Goal: Task Accomplishment & Management: Manage account settings

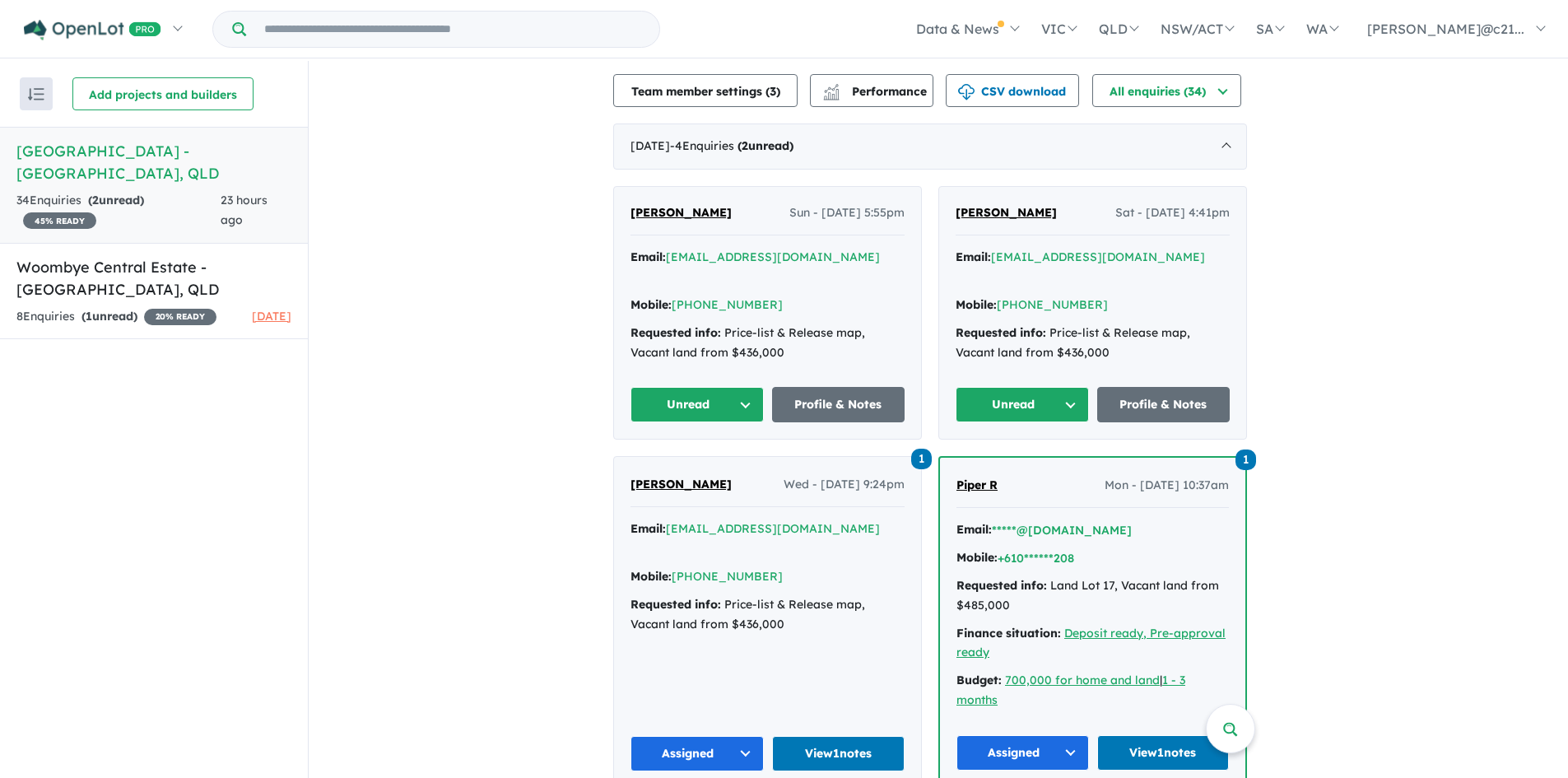
scroll to position [493, 0]
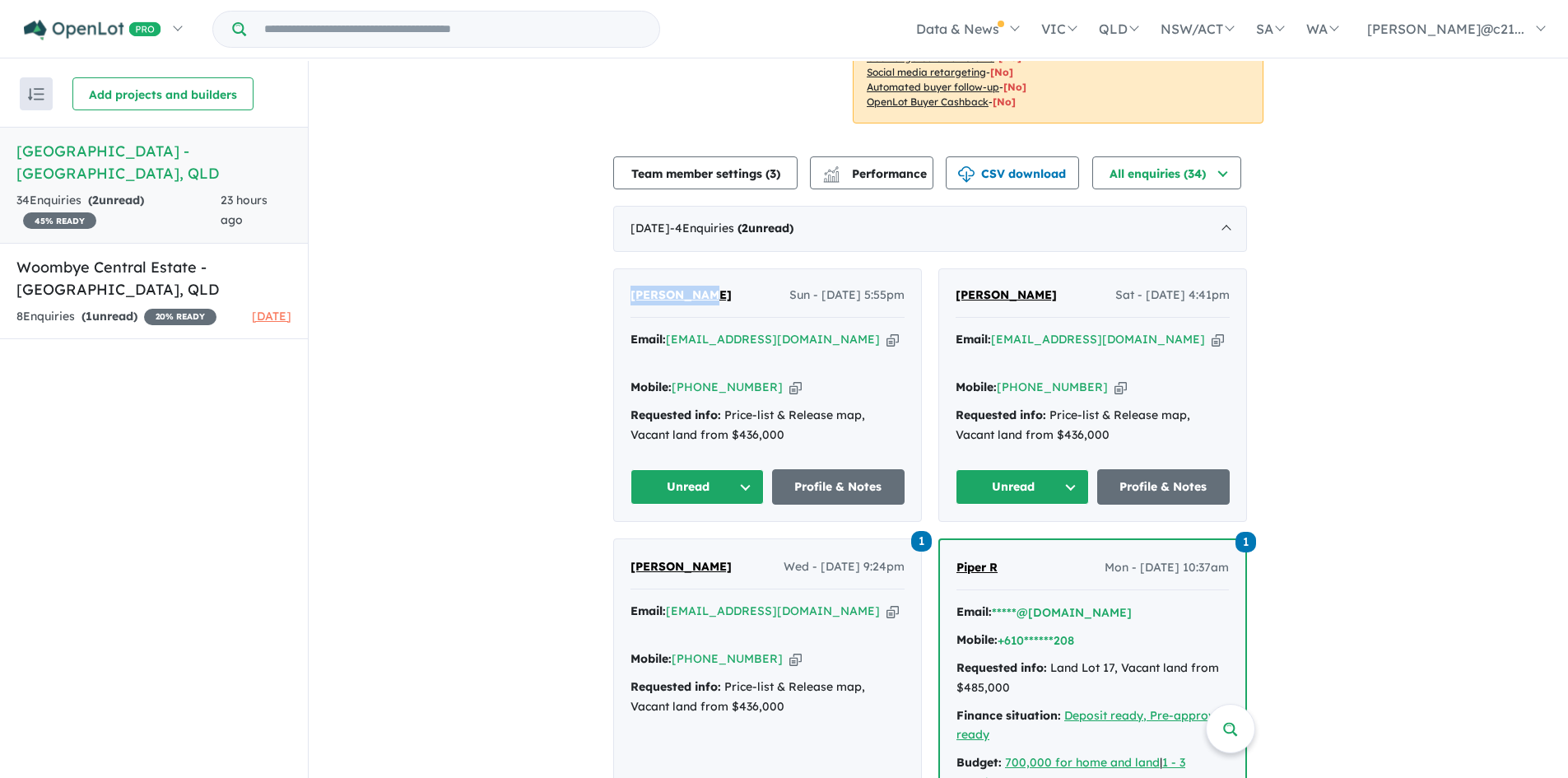
drag, startPoint x: 712, startPoint y: 255, endPoint x: 635, endPoint y: 257, distance: 77.0
click at [635, 285] on div "[PERSON_NAME] Sun - [DATE] 5:55pm" at bounding box center [767, 301] width 274 height 33
copy span "[PERSON_NAME]"
click at [842, 469] on link "Profile & Notes" at bounding box center [839, 487] width 134 height 35
click at [736, 469] on button "Unread" at bounding box center [697, 487] width 134 height 35
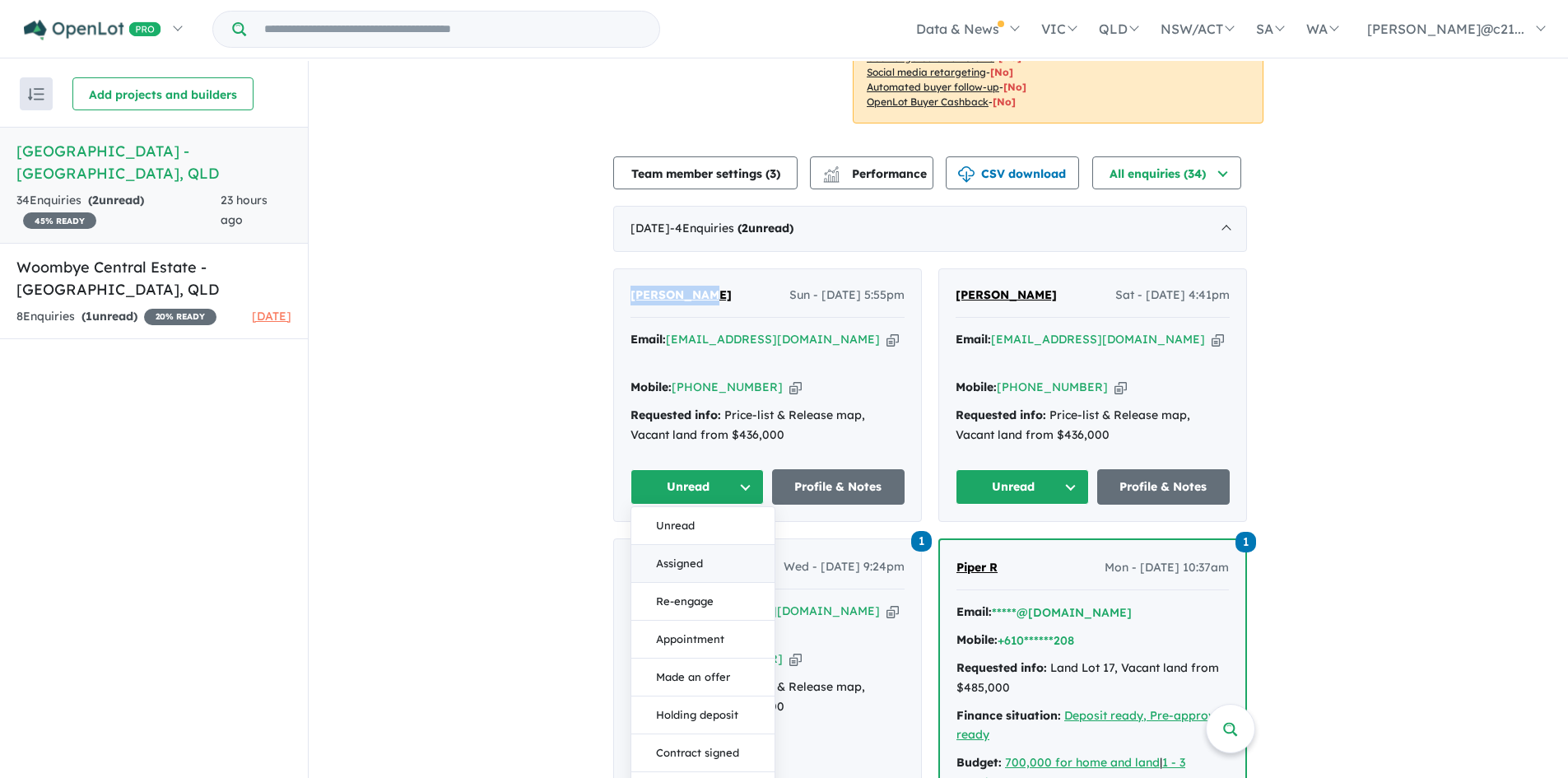
click at [702, 545] on button "Assigned" at bounding box center [703, 563] width 144 height 38
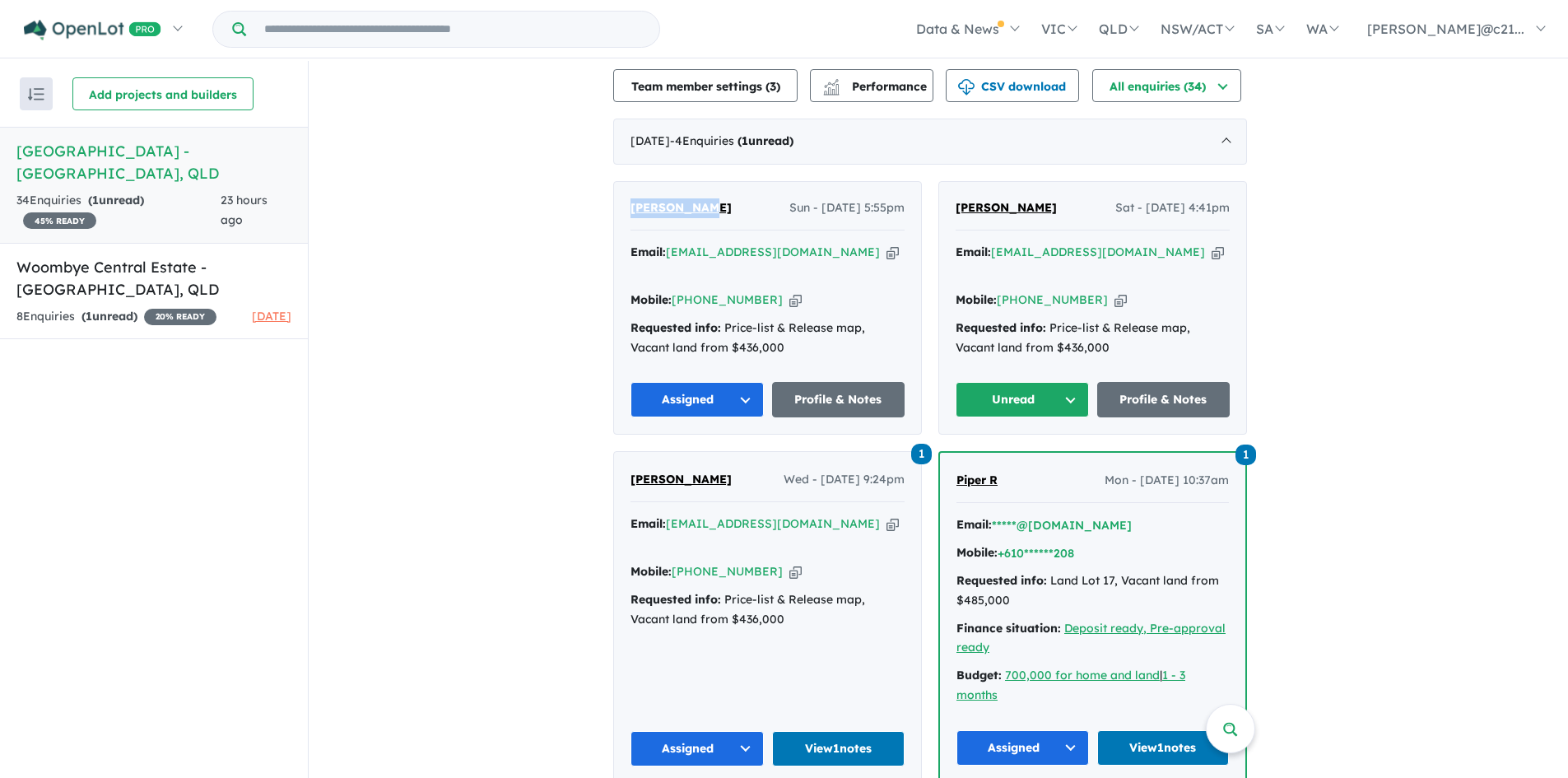
scroll to position [576, 0]
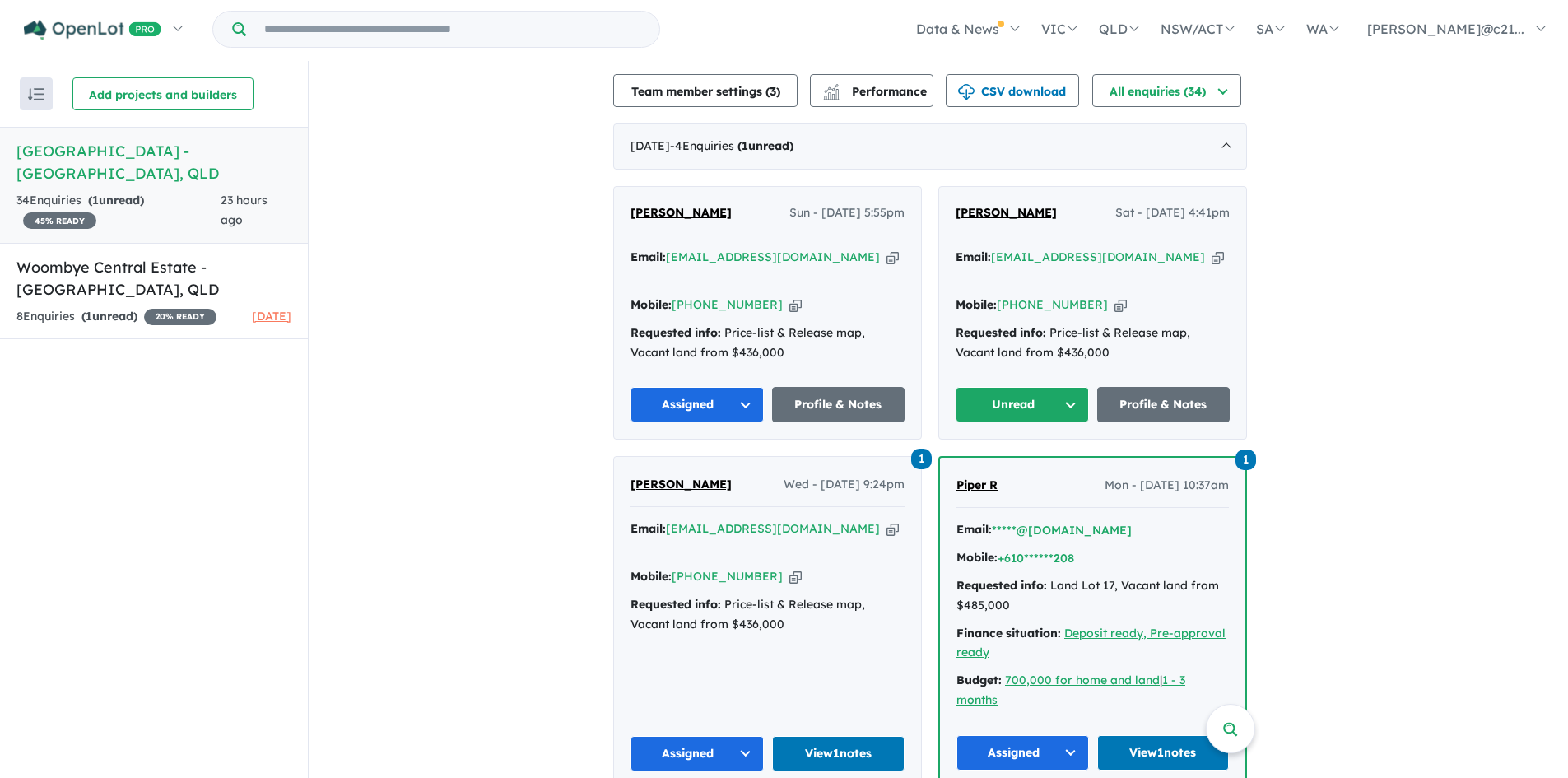
drag, startPoint x: 984, startPoint y: 172, endPoint x: 1299, endPoint y: 219, distance: 318.5
click at [1310, 219] on div "View 2 projects in your account [GEOGRAPHIC_DATA] - [GEOGRAPHIC_DATA] 45 % READ…" at bounding box center [938, 270] width 1259 height 1569
drag, startPoint x: 1016, startPoint y: 174, endPoint x: 945, endPoint y: 181, distance: 71.3
click at [945, 187] on div "[PERSON_NAME] Sat - [DATE] 4:41pm Email: [EMAIL_ADDRESS][DOMAIN_NAME] Copied! M…" at bounding box center [1093, 313] width 307 height 253
copy span "[PERSON_NAME]"
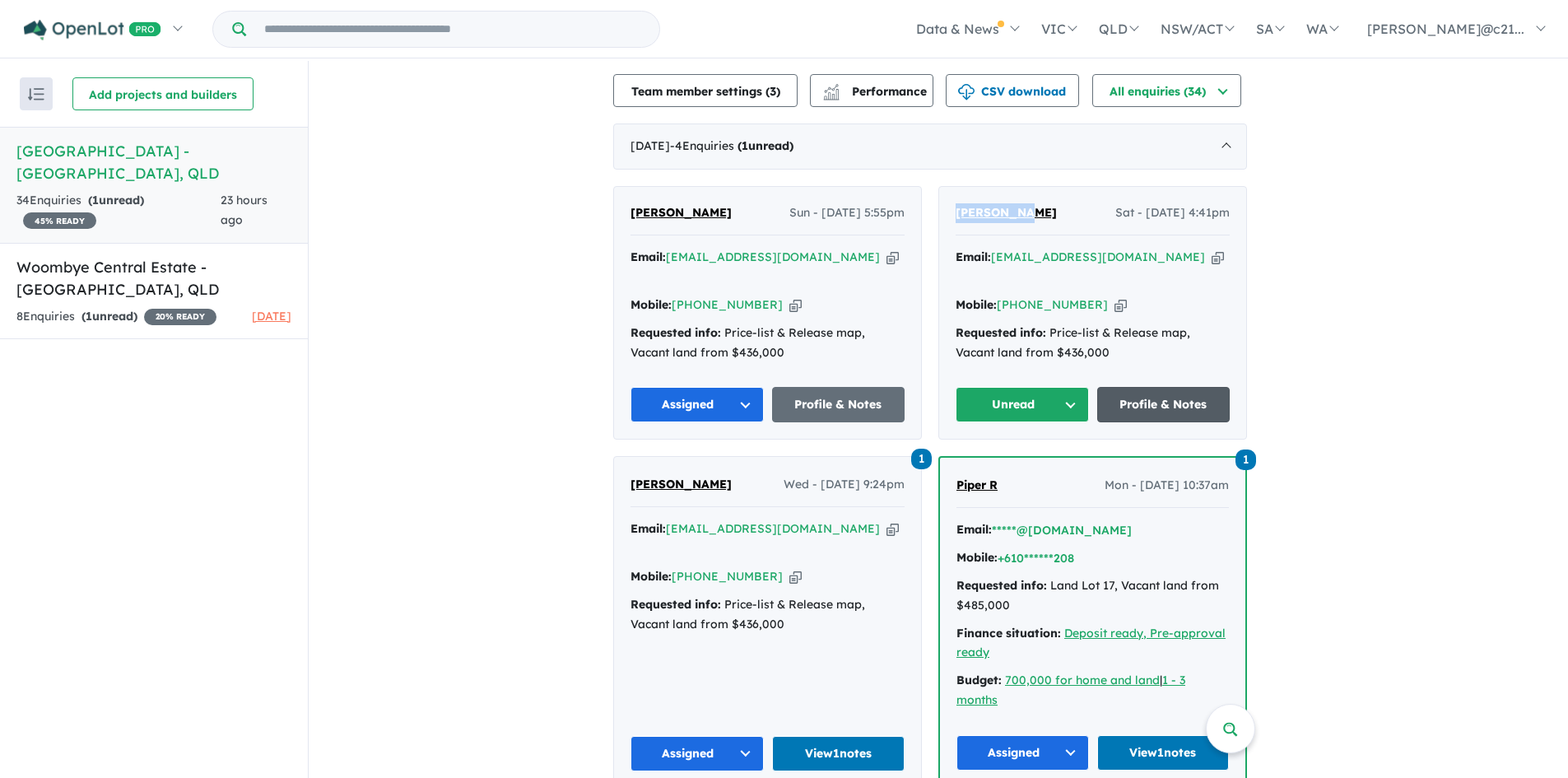
click at [1177, 386] on link "Profile & Notes" at bounding box center [1164, 404] width 134 height 35
click at [1037, 386] on button "Unread" at bounding box center [1022, 404] width 134 height 35
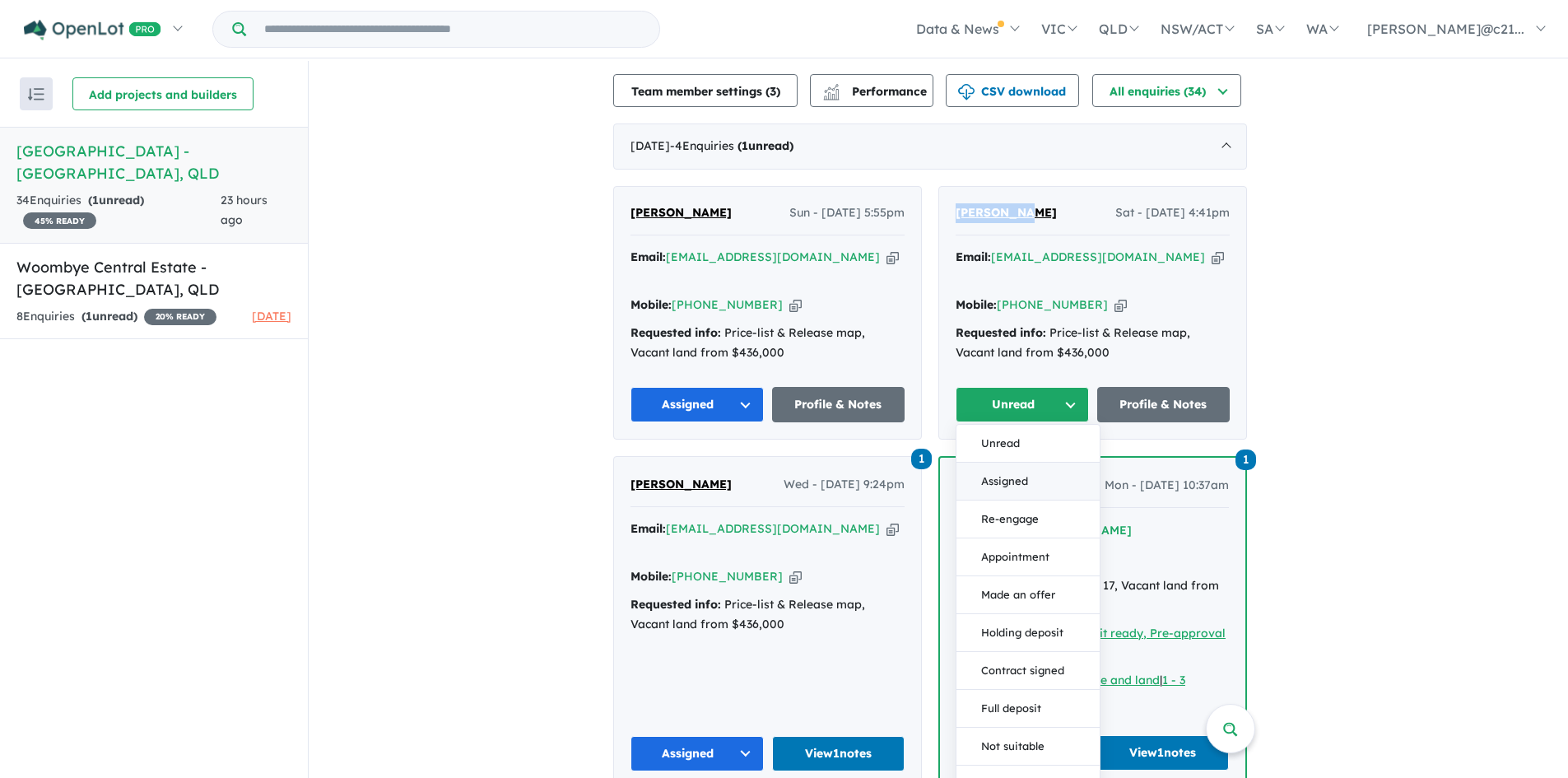
click at [1020, 462] on button "Assigned" at bounding box center [1028, 481] width 144 height 38
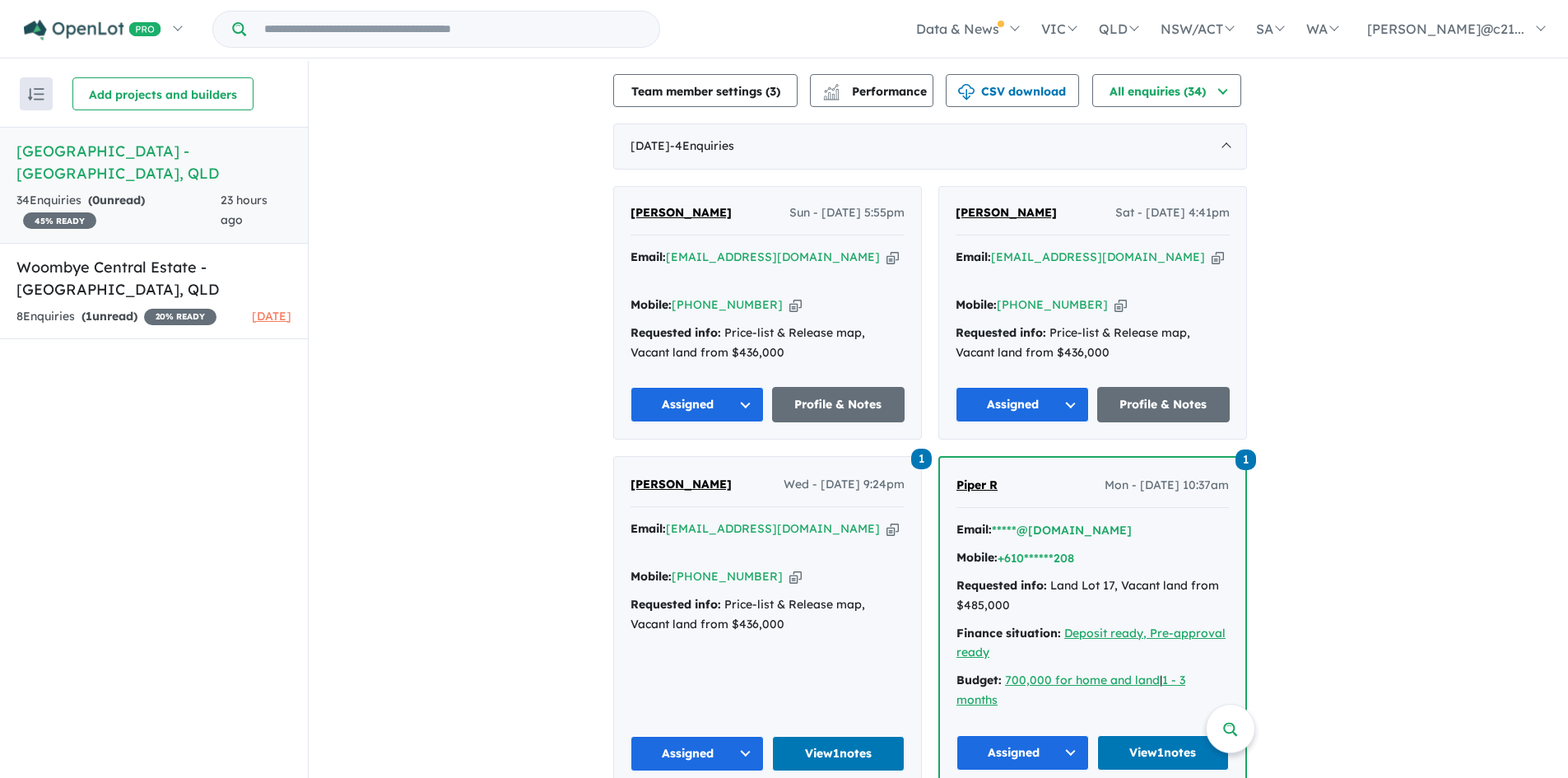
click at [469, 402] on div "View 2 projects in your account [GEOGRAPHIC_DATA] - [GEOGRAPHIC_DATA] 45 % READ…" at bounding box center [938, 270] width 1259 height 1569
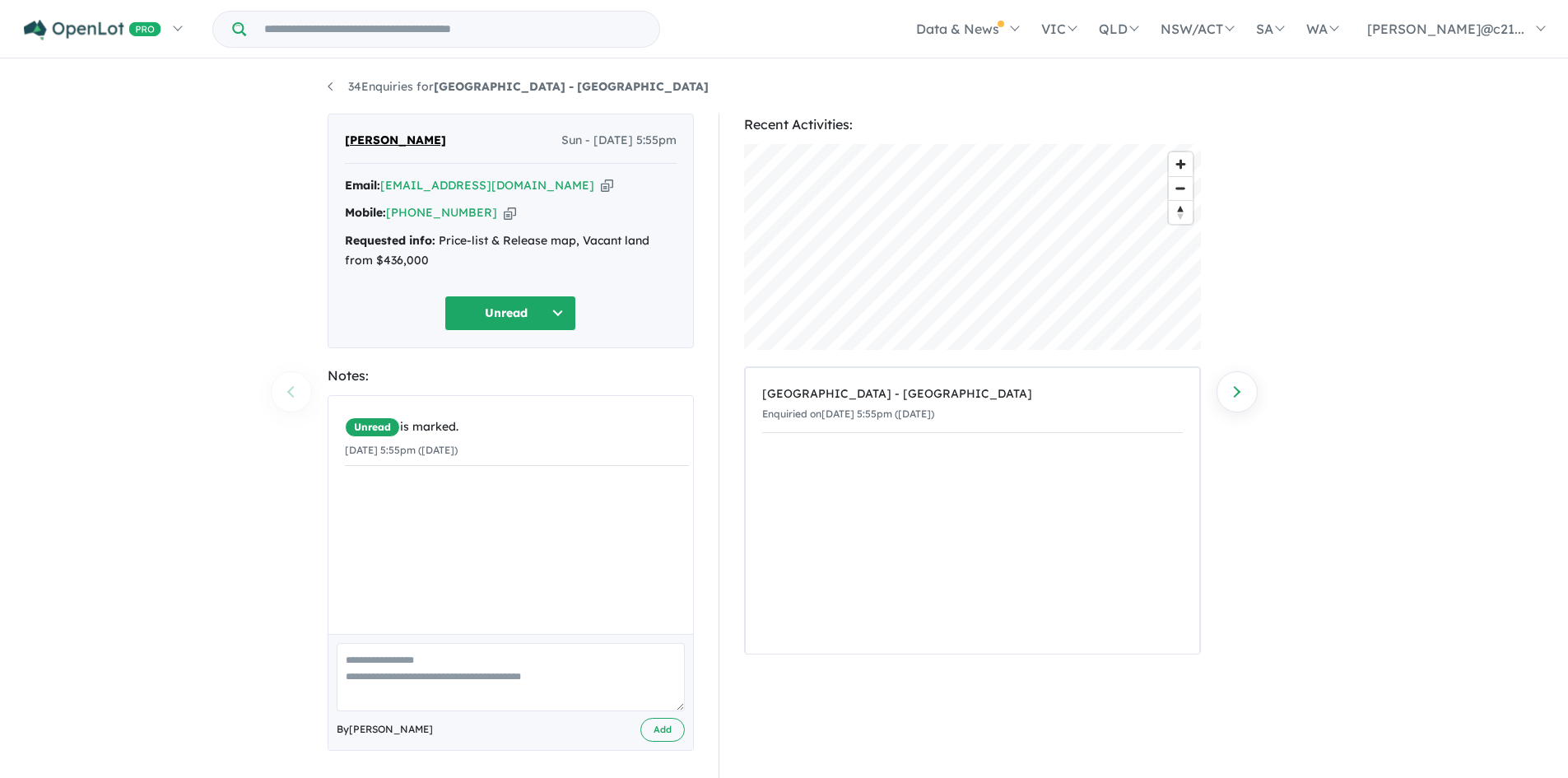
click at [443, 513] on div "Unread is marked. 10/08/2025 5:55pm (Sunday)" at bounding box center [516, 521] width 377 height 250
click at [410, 525] on div "Unread is marked. 10/08/2025 5:55pm (Sunday)" at bounding box center [516, 521] width 377 height 250
click at [431, 675] on textarea at bounding box center [510, 677] width 348 height 68
type textarea "**********"
click at [673, 730] on button "Add" at bounding box center [662, 730] width 44 height 24
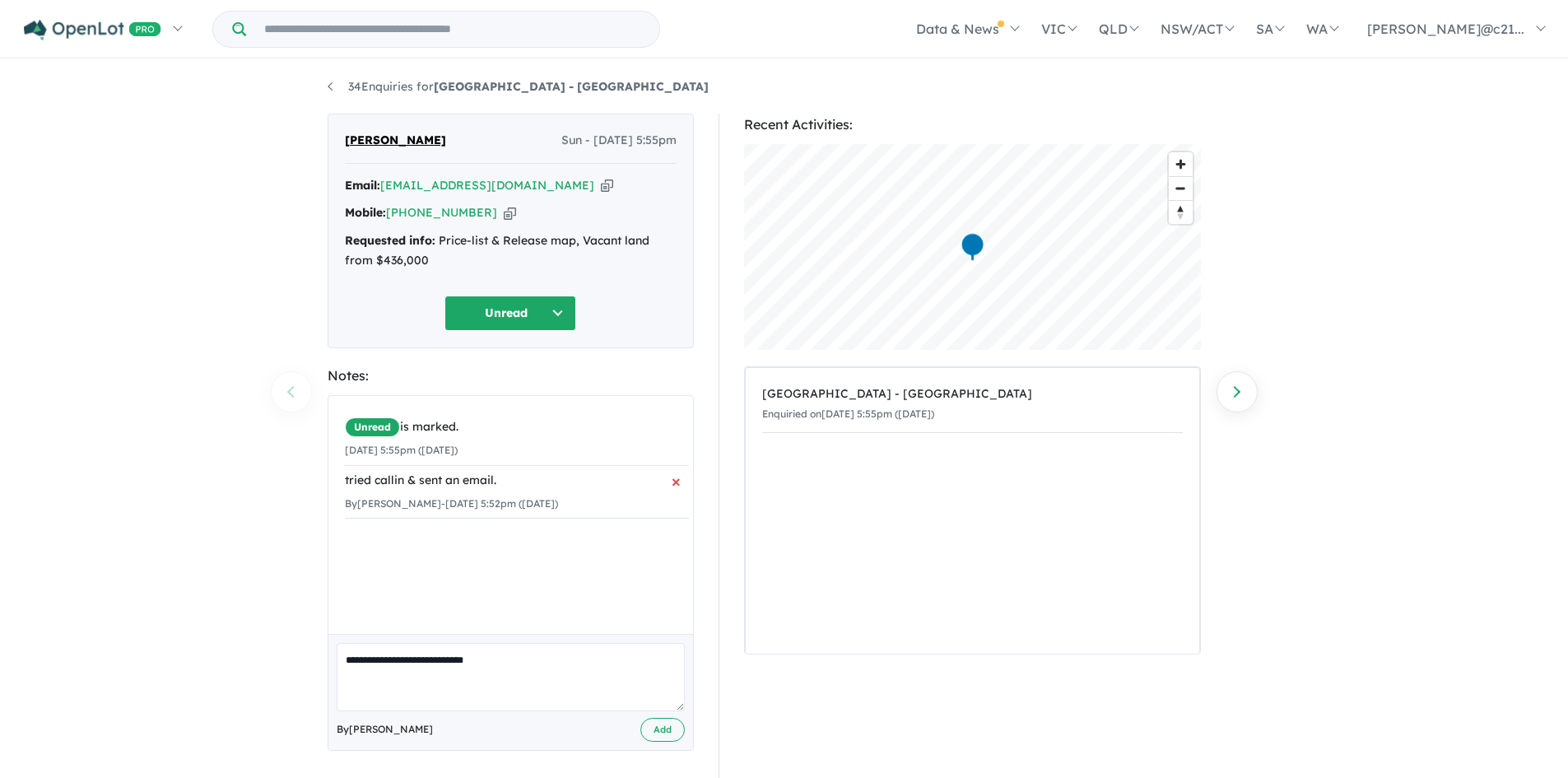
click at [422, 486] on div "tried callin & sent an email." at bounding box center [517, 481] width 344 height 20
click at [402, 485] on div "tried callin & sent an email." at bounding box center [517, 481] width 344 height 20
click at [402, 481] on div "tried callin & sent an email." at bounding box center [517, 481] width 344 height 20
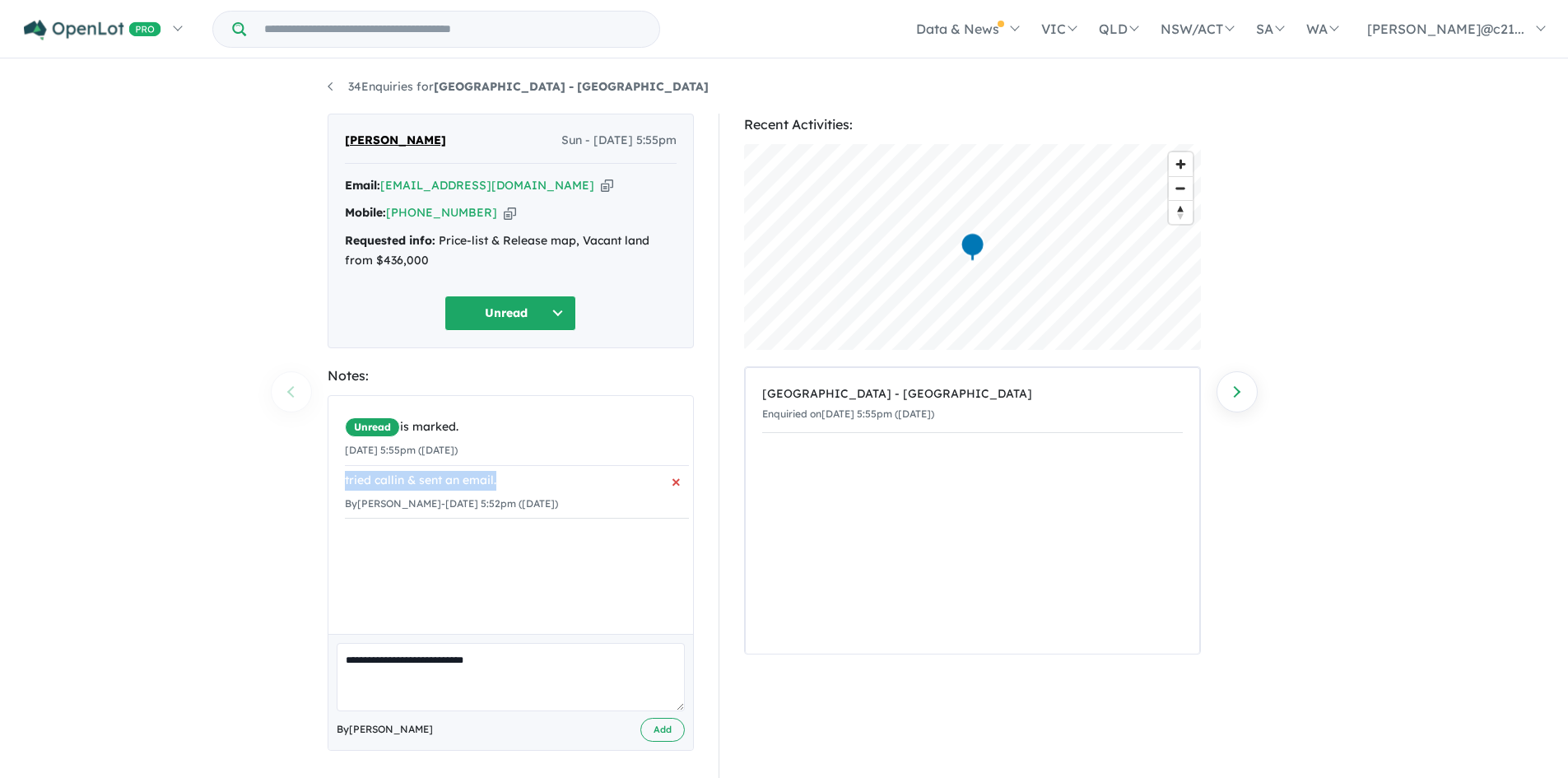
click at [402, 481] on div "tried callin & sent an email." at bounding box center [517, 481] width 344 height 20
click at [671, 480] on span "×" at bounding box center [675, 481] width 9 height 30
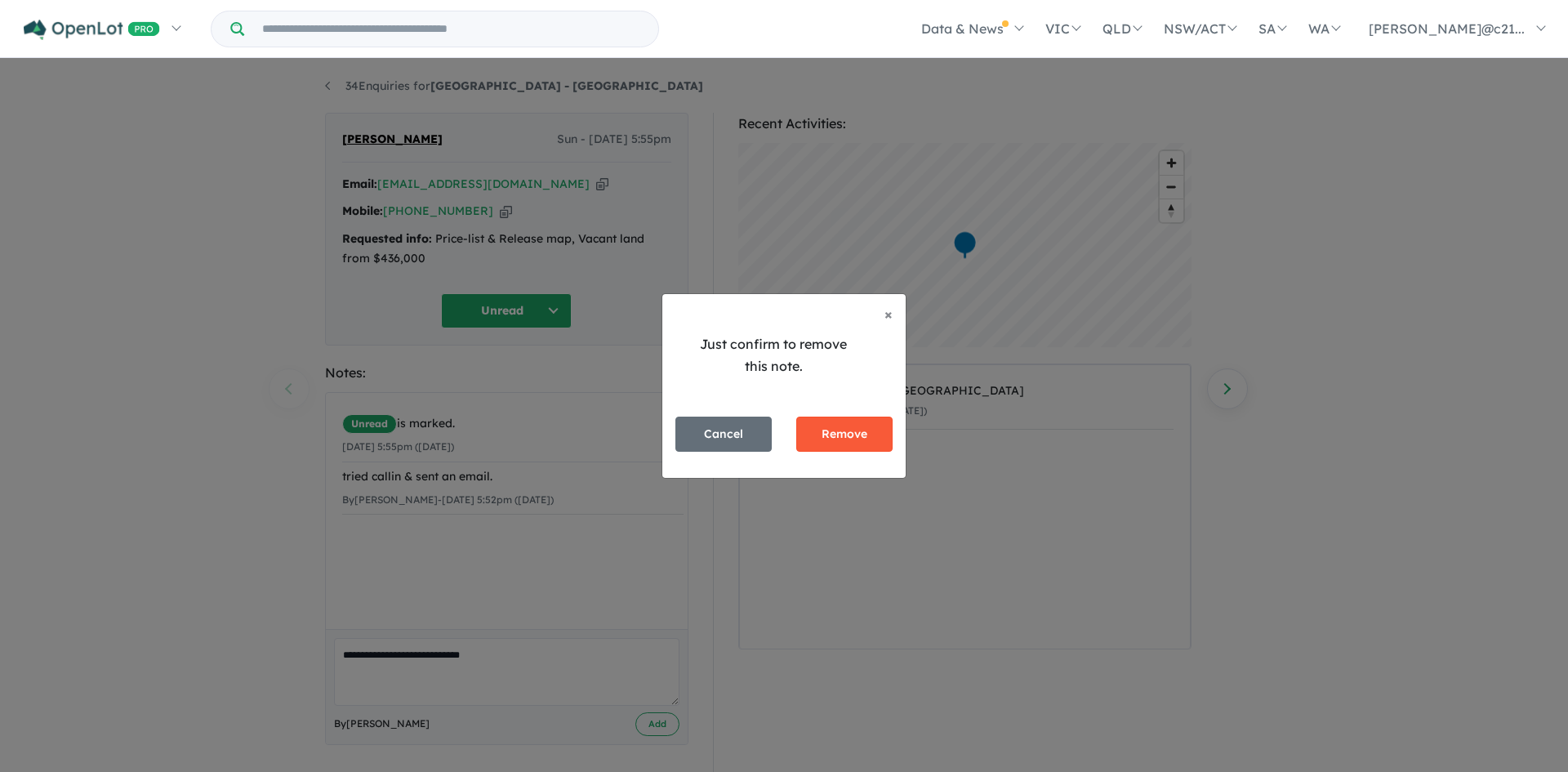
click at [862, 440] on button "Remove" at bounding box center [844, 434] width 96 height 35
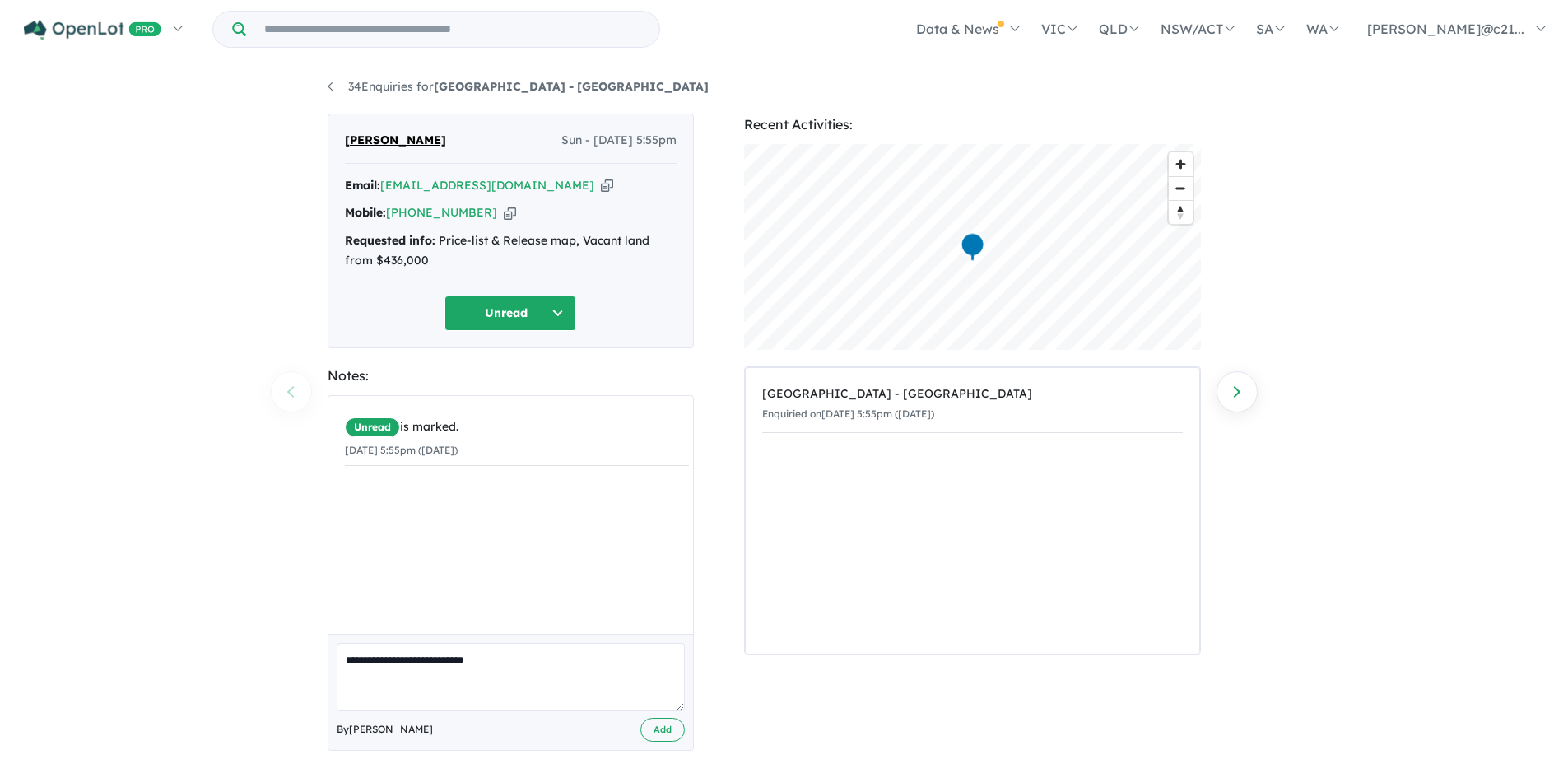
click at [463, 662] on textarea "**********" at bounding box center [510, 677] width 348 height 68
type textarea "**********"
click at [665, 731] on button "Add" at bounding box center [662, 730] width 44 height 24
click at [450, 659] on textarea at bounding box center [510, 677] width 348 height 68
type textarea "**********"
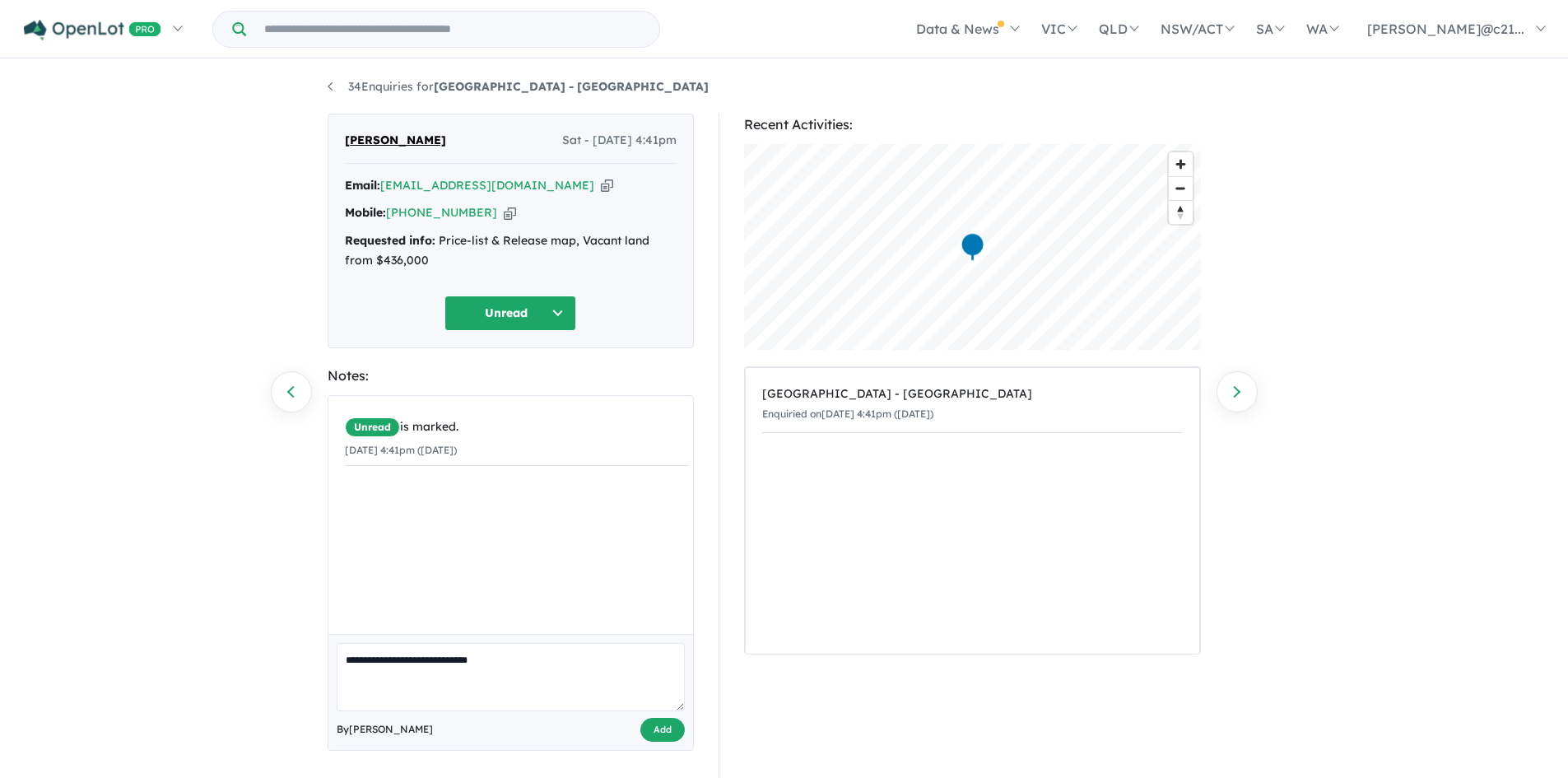
click at [665, 740] on button "Add" at bounding box center [662, 730] width 44 height 24
click at [509, 316] on button "Unread" at bounding box center [510, 313] width 132 height 35
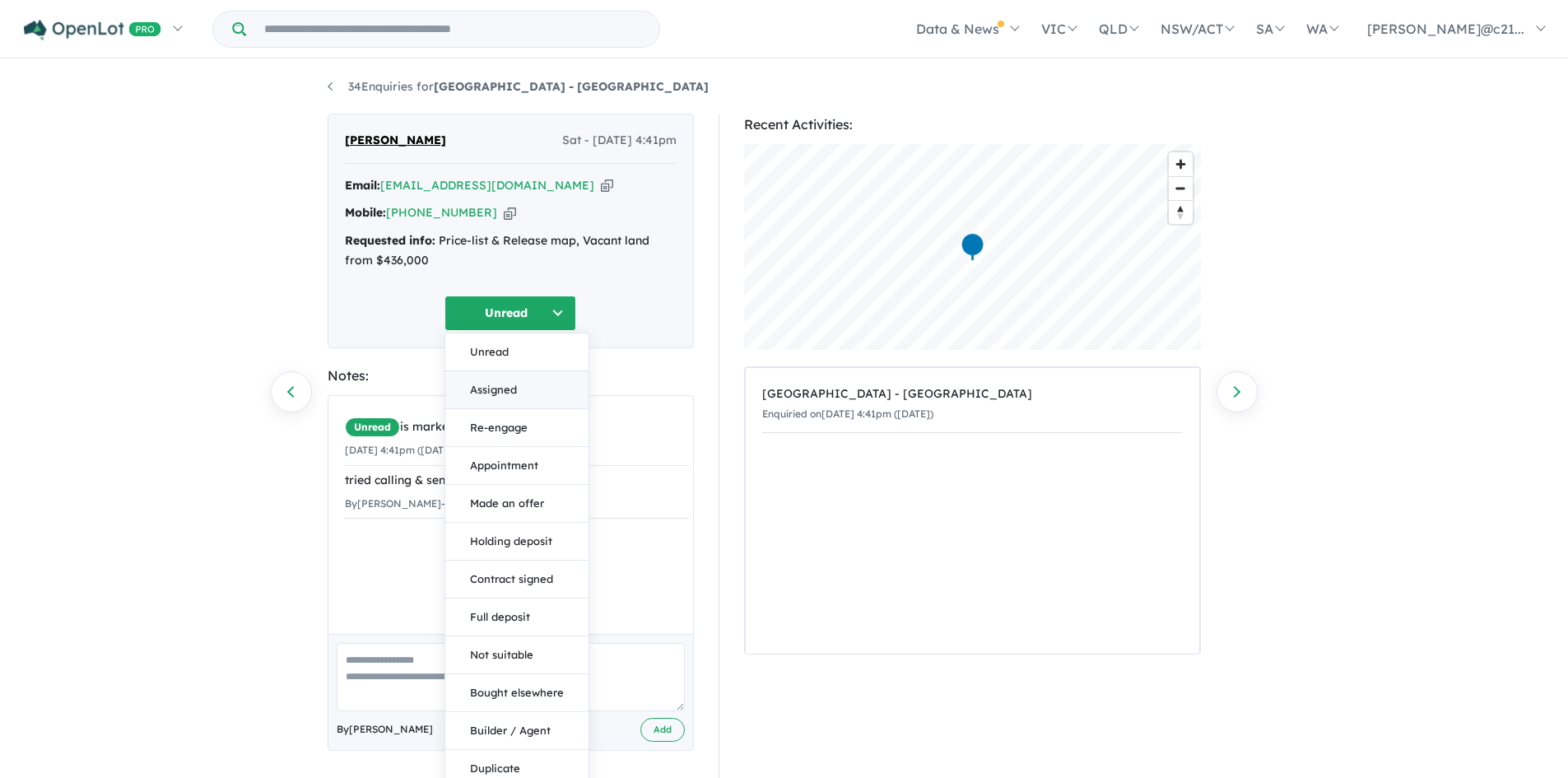
click at [512, 387] on button "Assigned" at bounding box center [517, 390] width 144 height 38
